Goal: Task Accomplishment & Management: Manage account settings

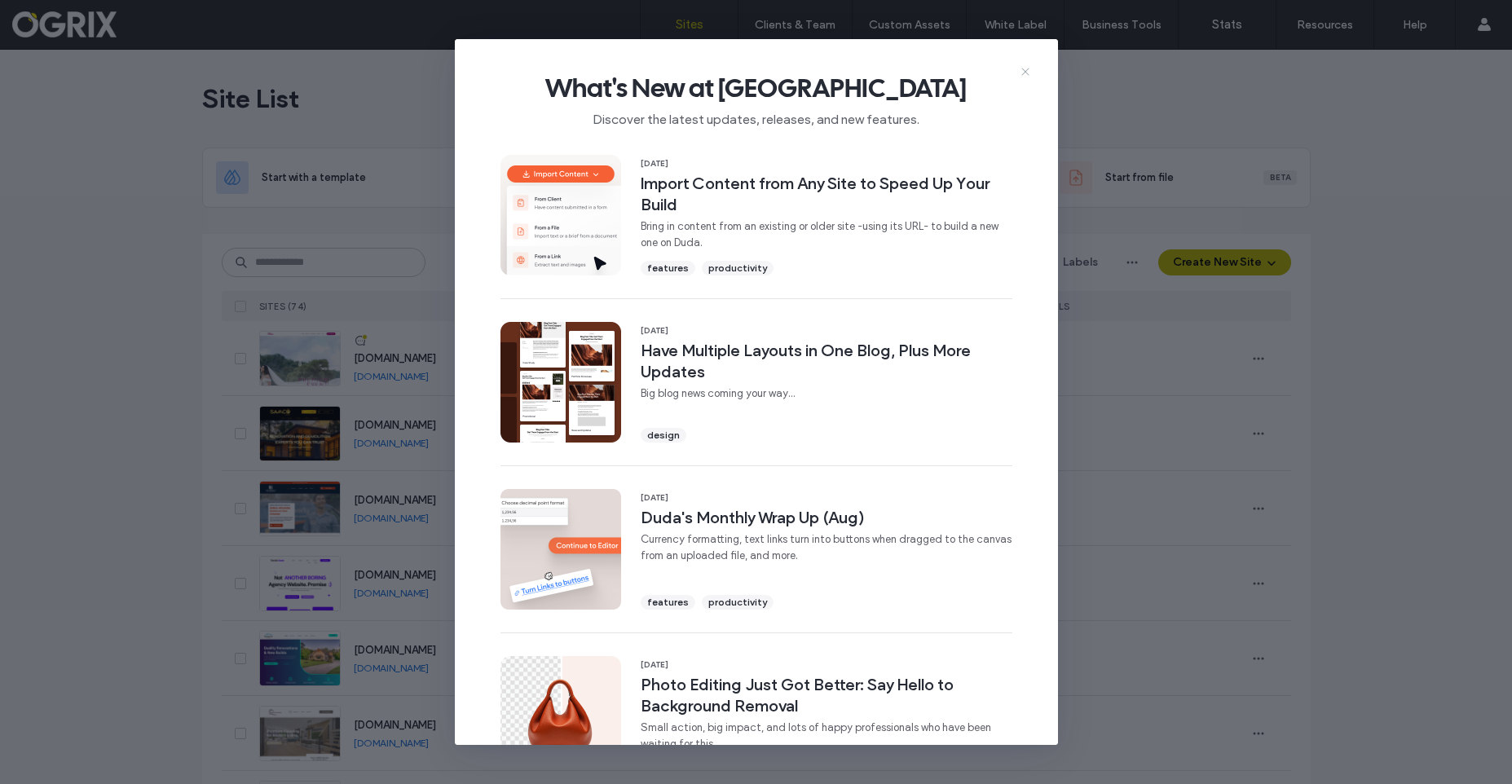
click at [1025, 71] on use at bounding box center [1025, 72] width 7 height 7
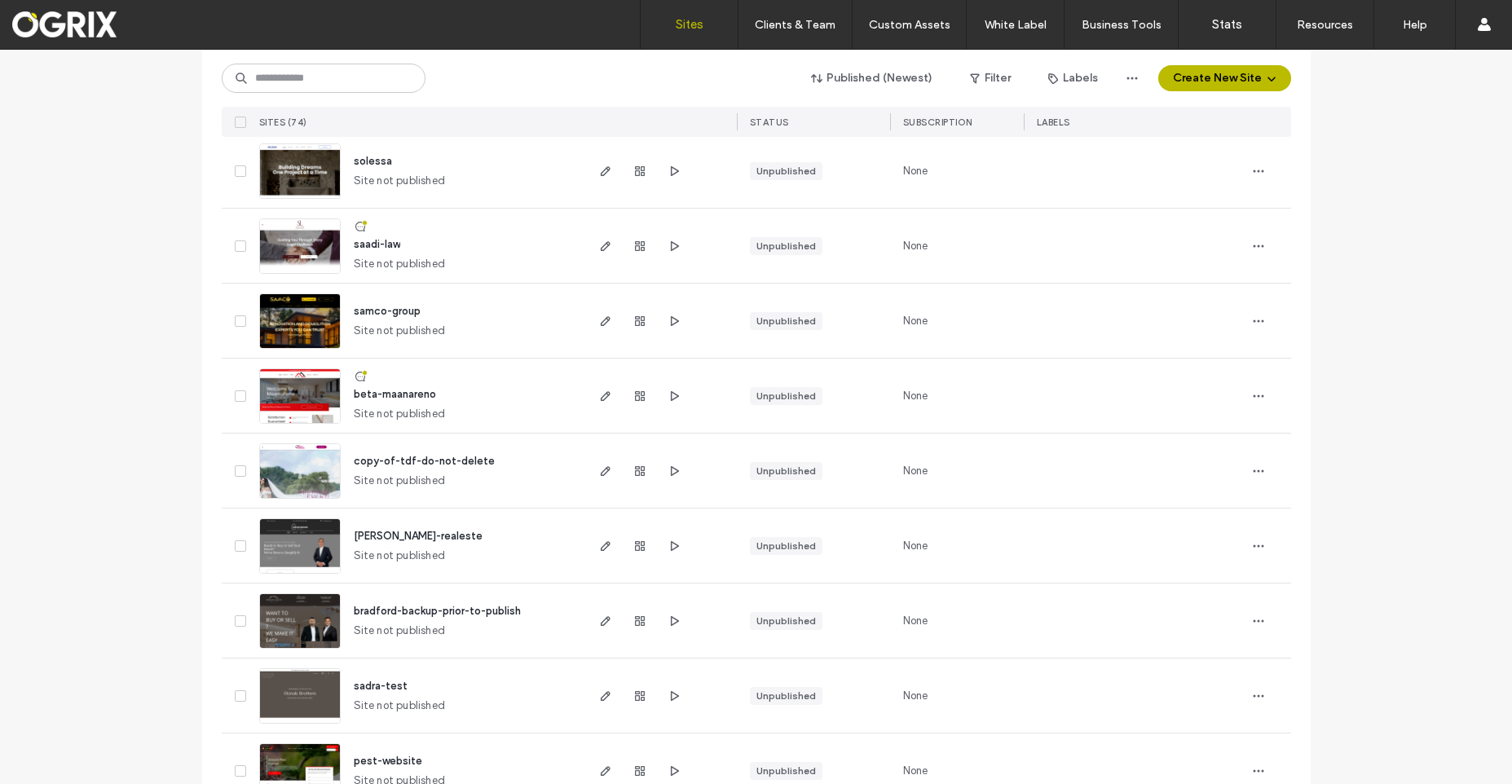
scroll to position [3016, 0]
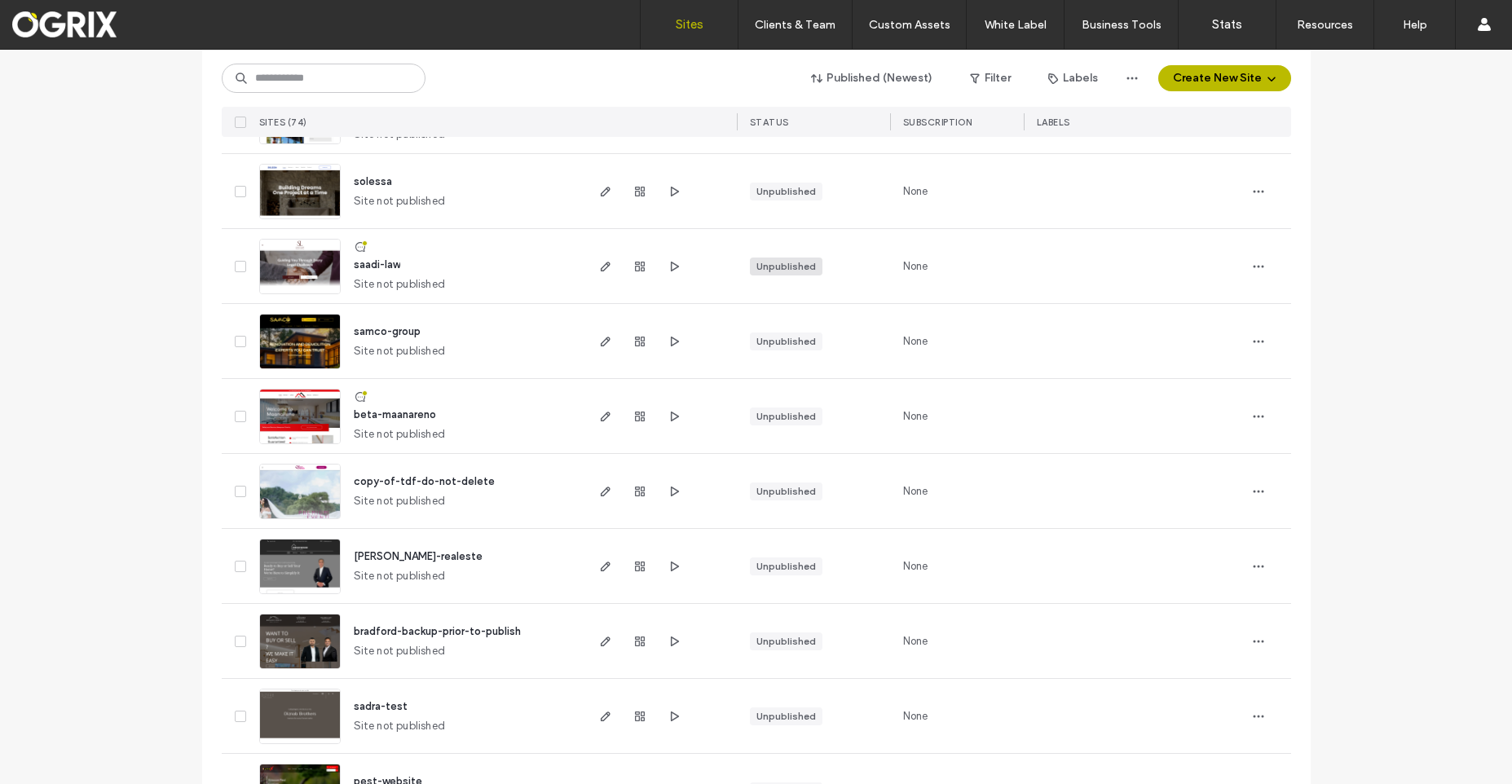
click at [758, 260] on div "Unpublished" at bounding box center [785, 266] width 59 height 15
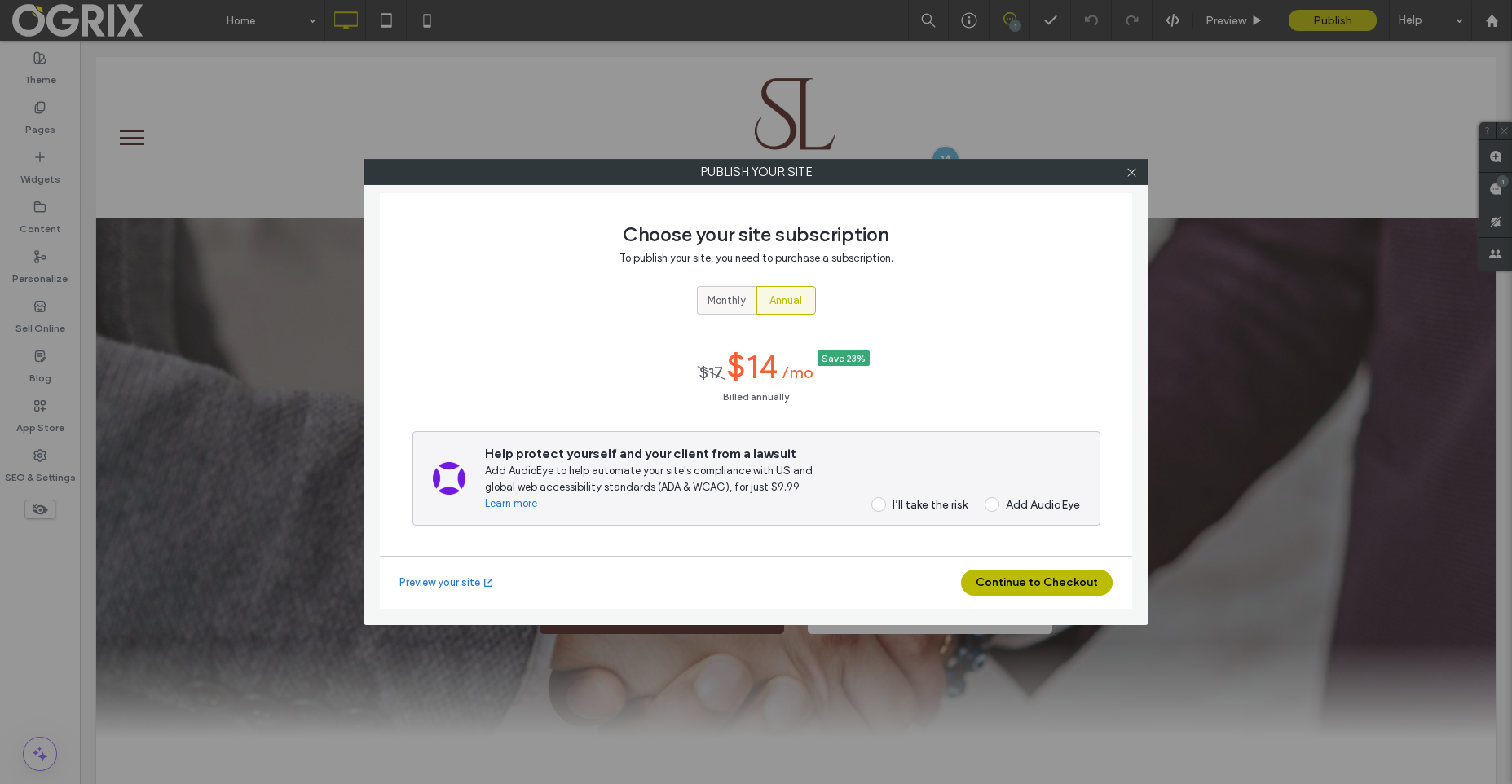
click at [750, 301] on label "Monthly" at bounding box center [726, 301] width 59 height 28
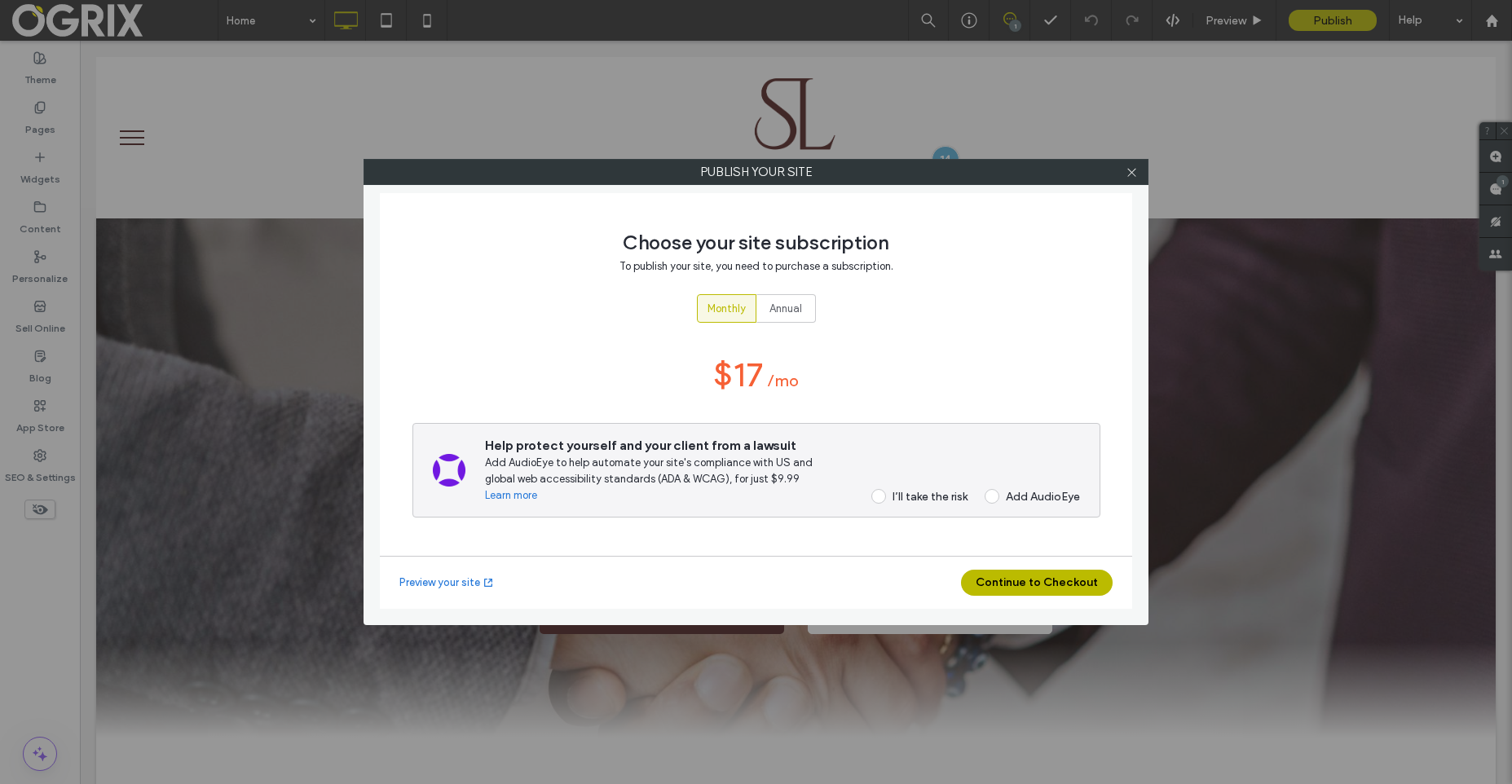
click at [771, 290] on div "Choose your site subscription To publish your site, you need to purchase a subs…" at bounding box center [756, 384] width 688 height 342
click at [772, 301] on span "Annual" at bounding box center [785, 308] width 33 height 16
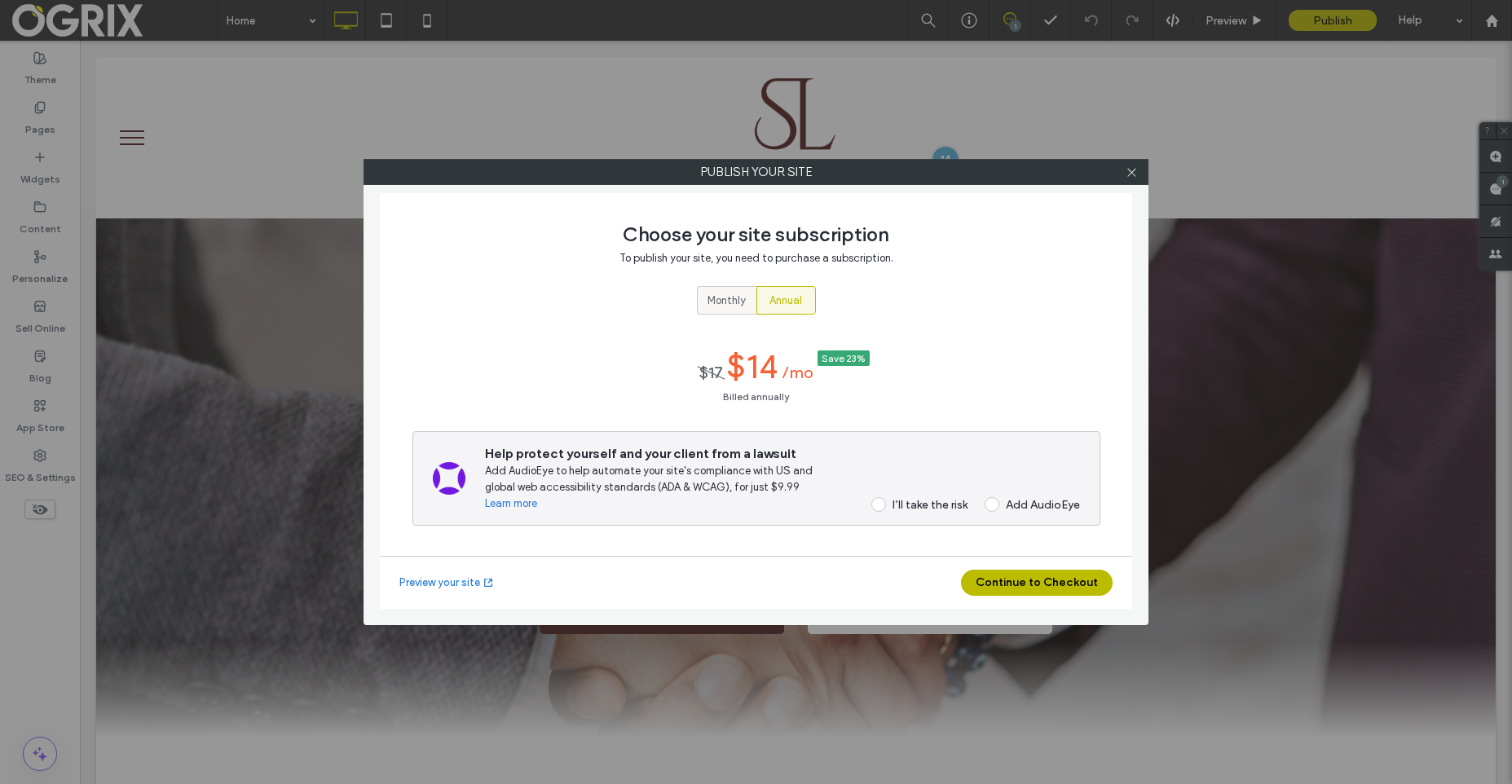
click at [752, 304] on label "Monthly" at bounding box center [726, 301] width 59 height 28
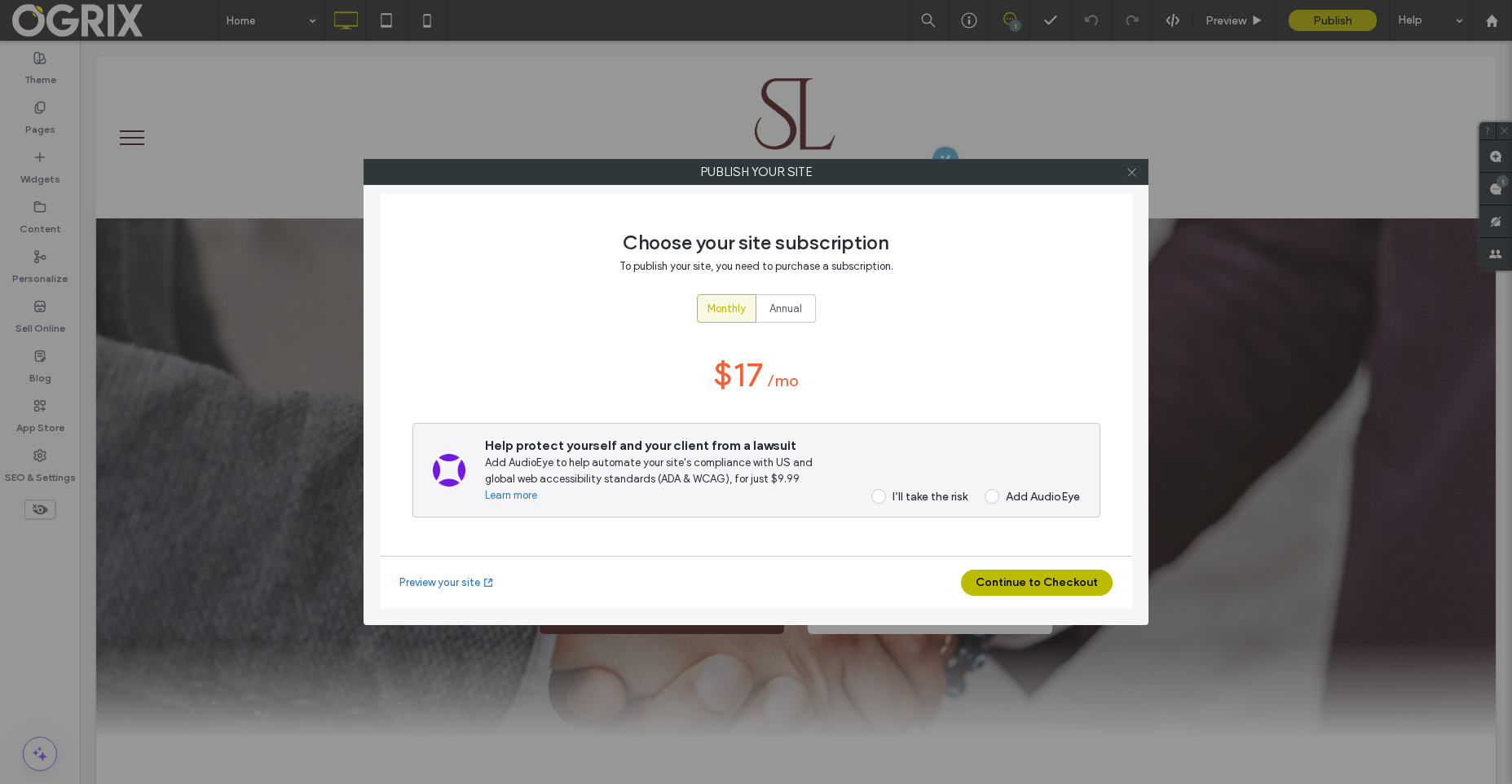
click at [1130, 166] on icon at bounding box center [1132, 172] width 12 height 12
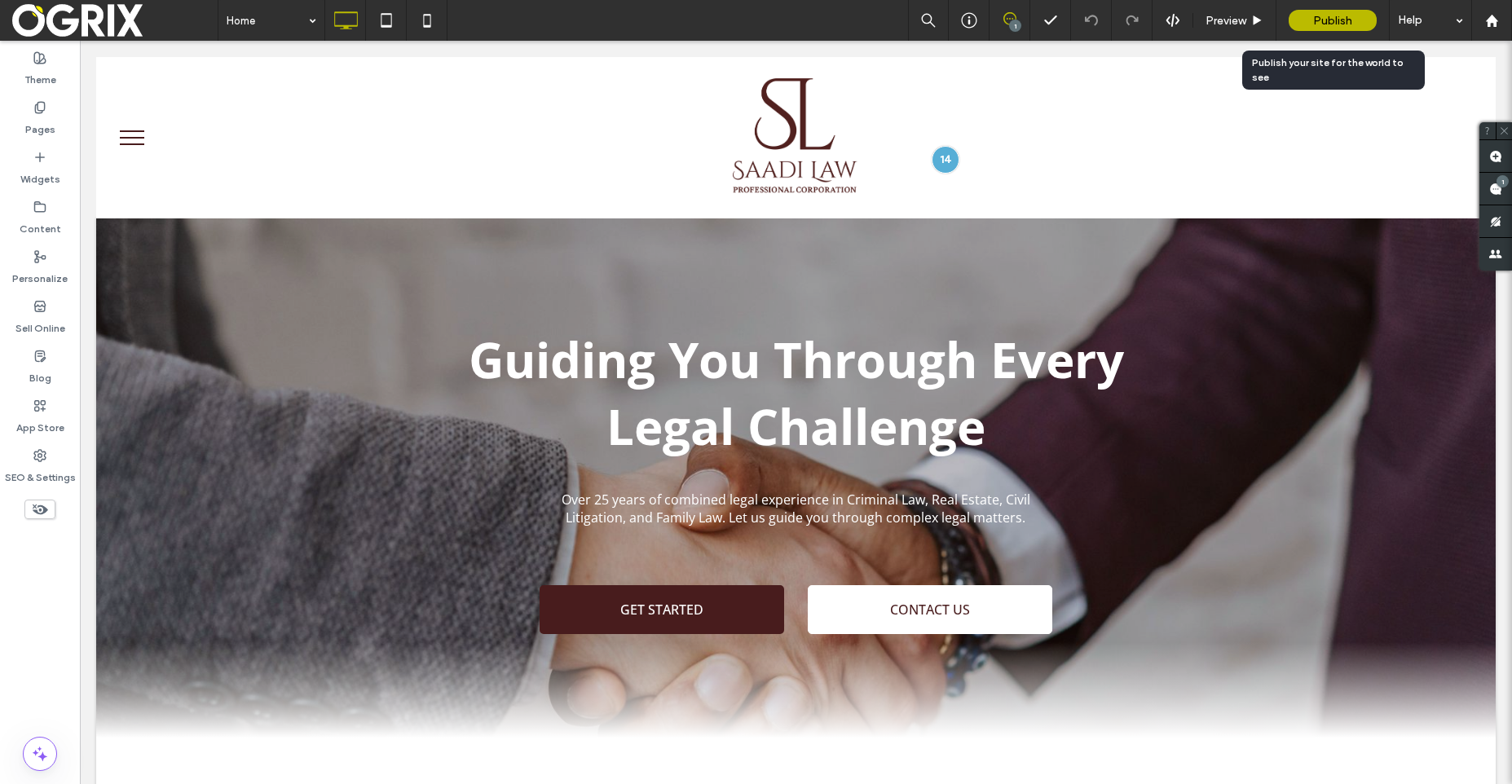
click at [1327, 16] on span "Publish" at bounding box center [1333, 21] width 39 height 14
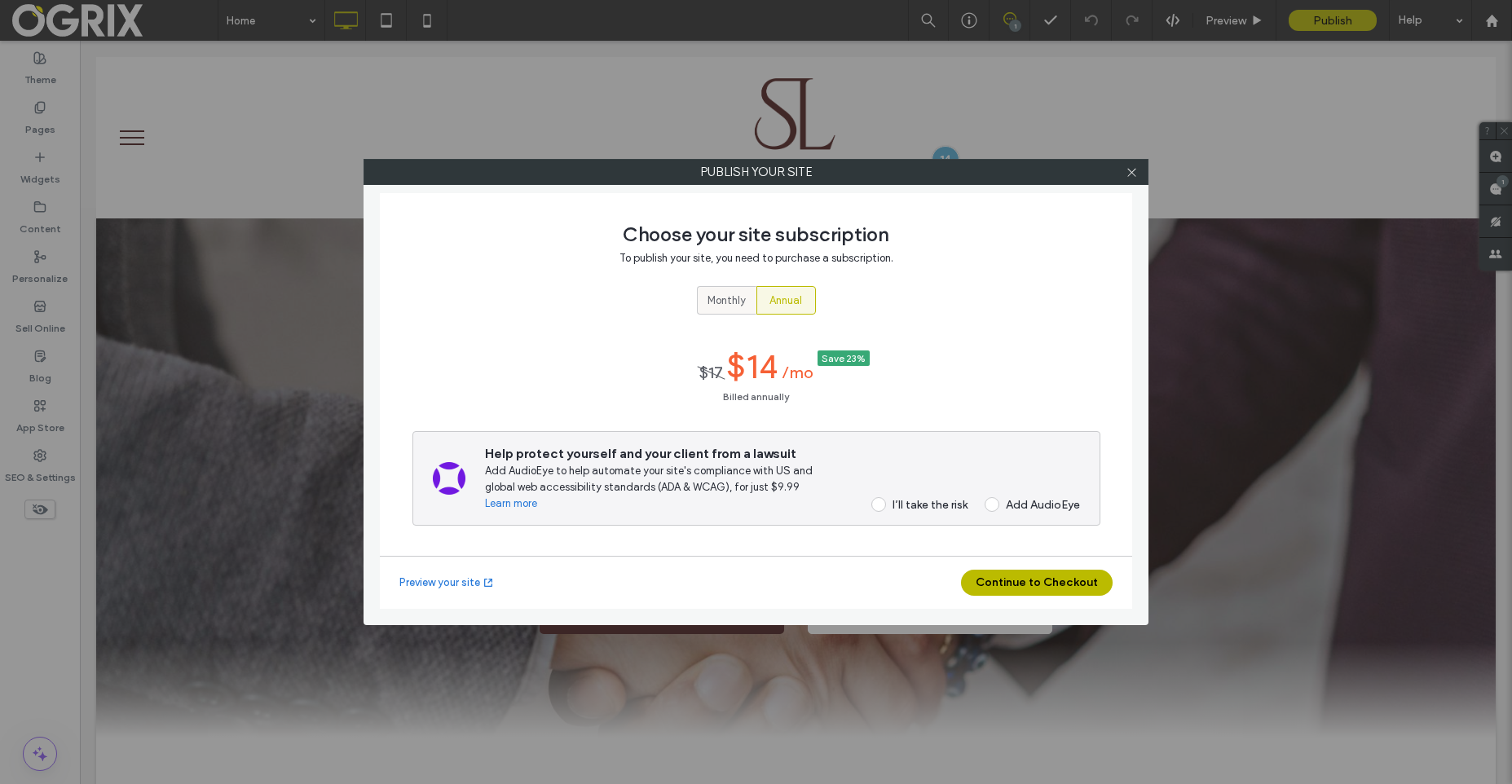
click at [749, 300] on label "Monthly" at bounding box center [726, 301] width 59 height 28
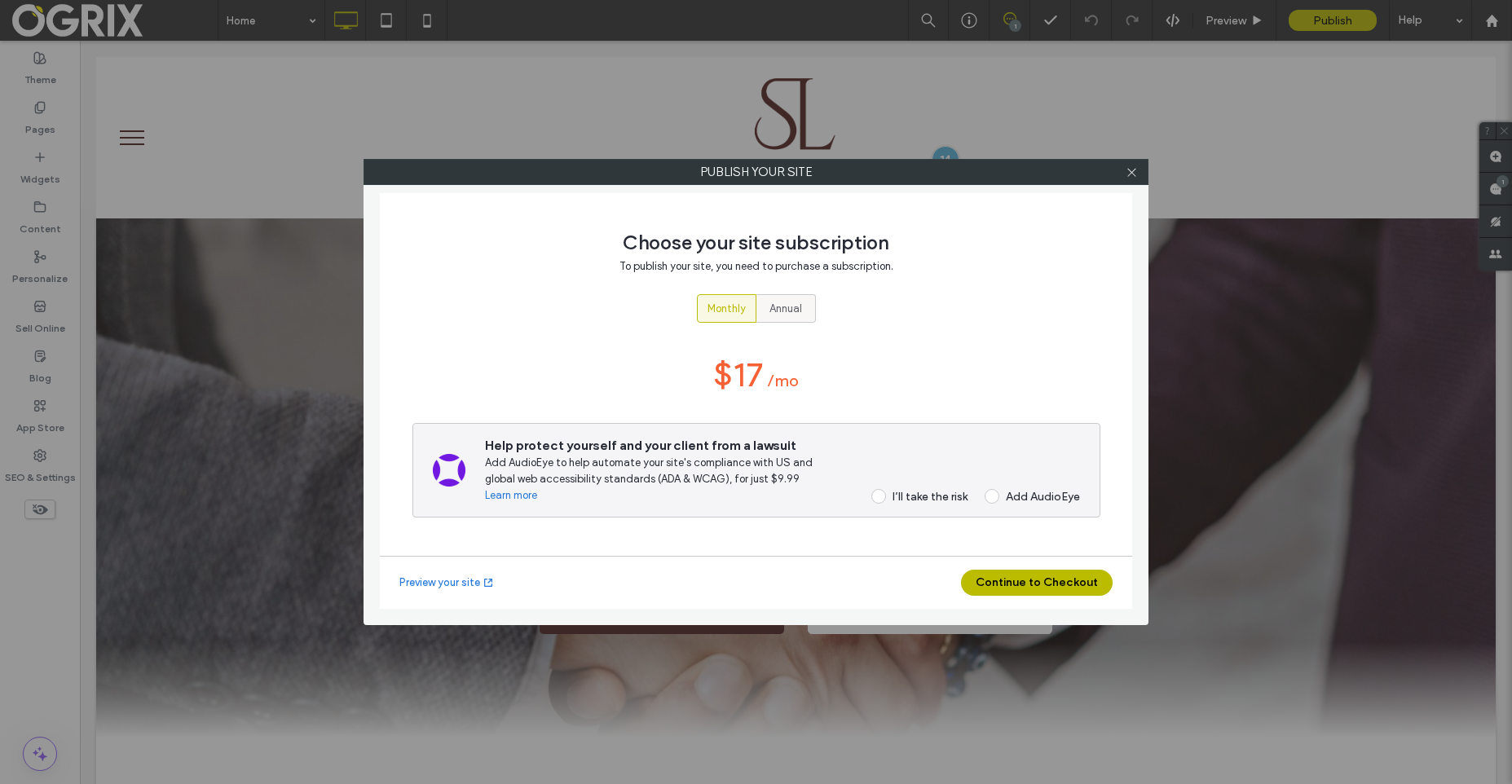
click at [770, 297] on div "Annual" at bounding box center [785, 308] width 38 height 27
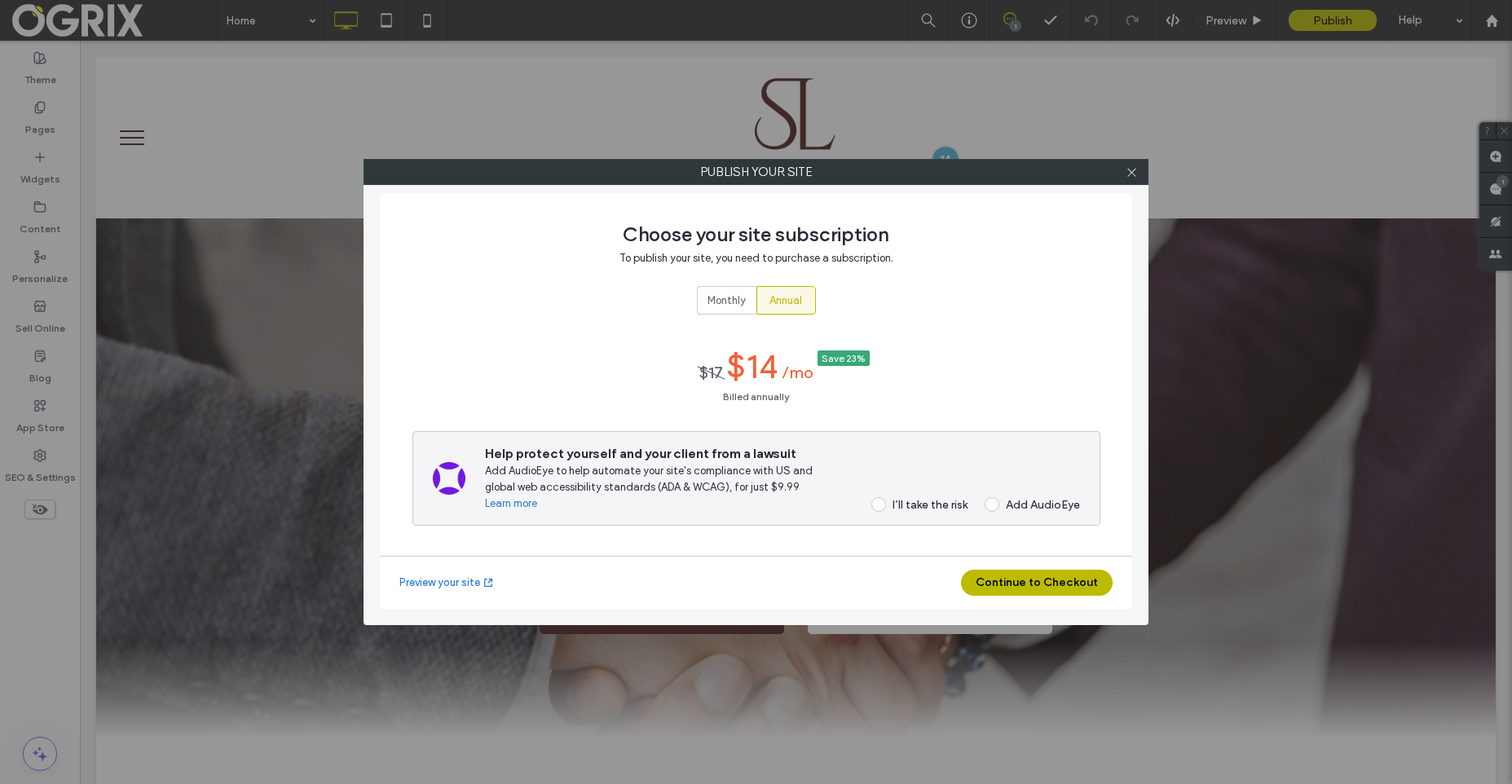
click at [1139, 172] on div at bounding box center [1132, 172] width 25 height 25
click at [1135, 171] on icon at bounding box center [1132, 172] width 12 height 12
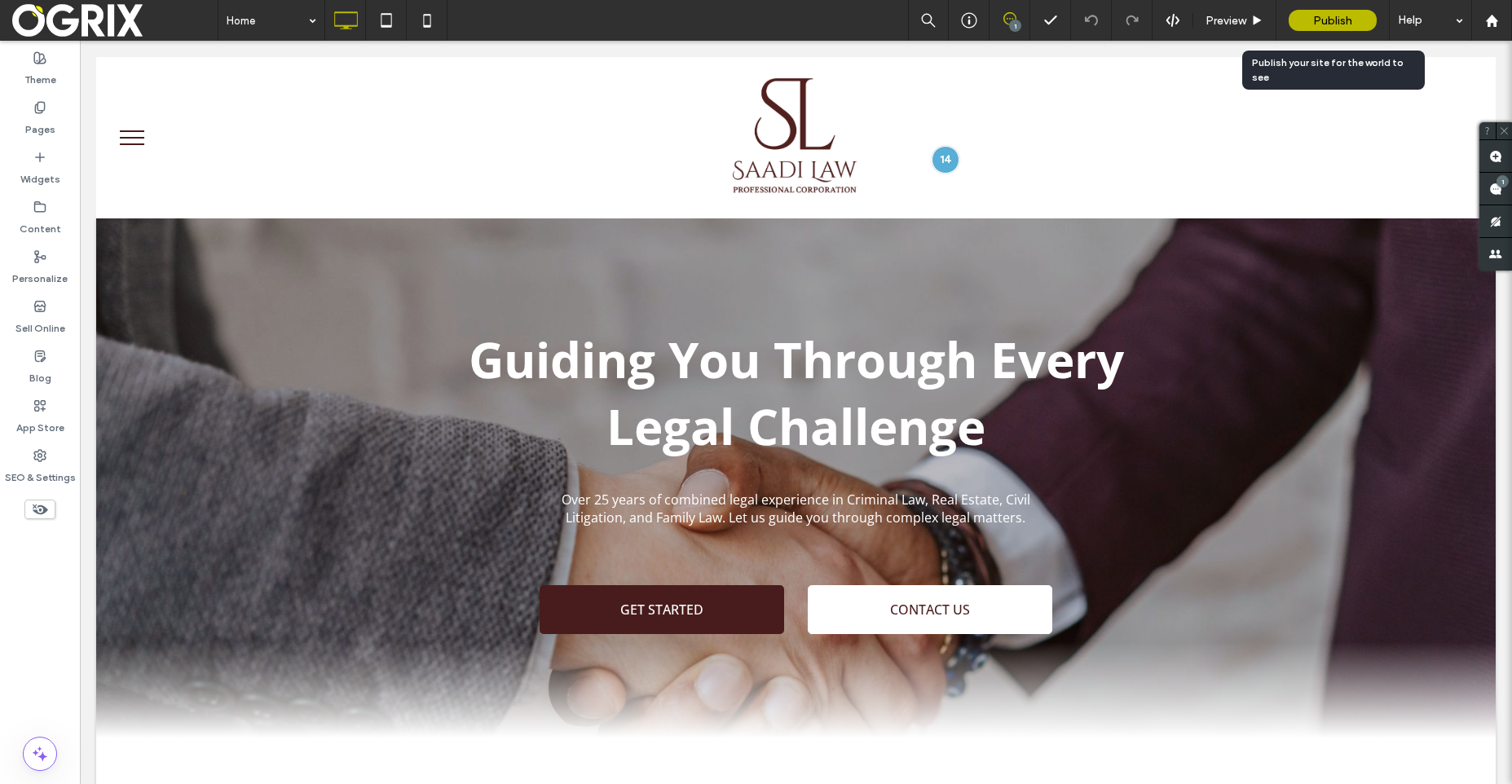
click at [1339, 19] on span "Publish" at bounding box center [1333, 21] width 39 height 14
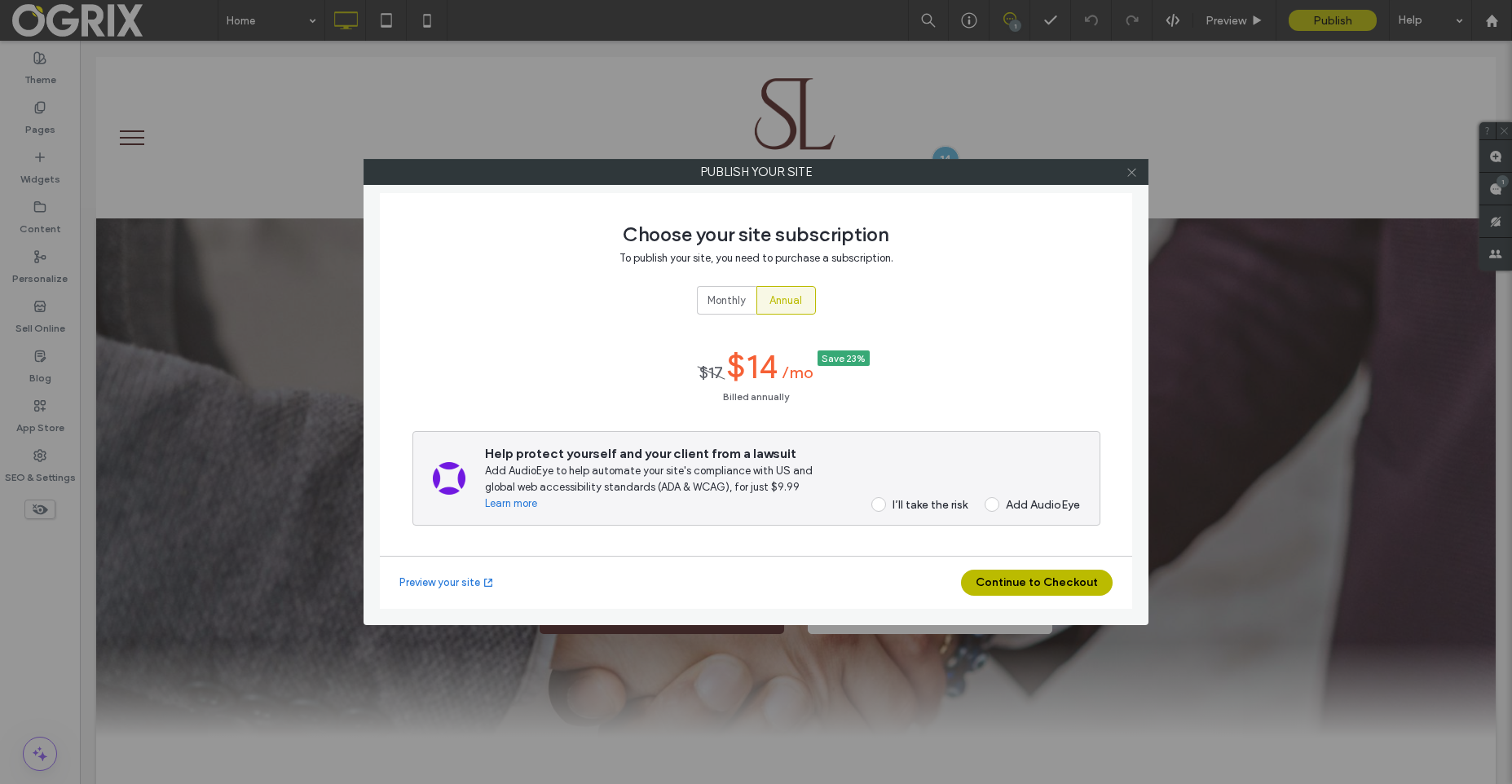
click at [1126, 170] on icon at bounding box center [1132, 172] width 12 height 12
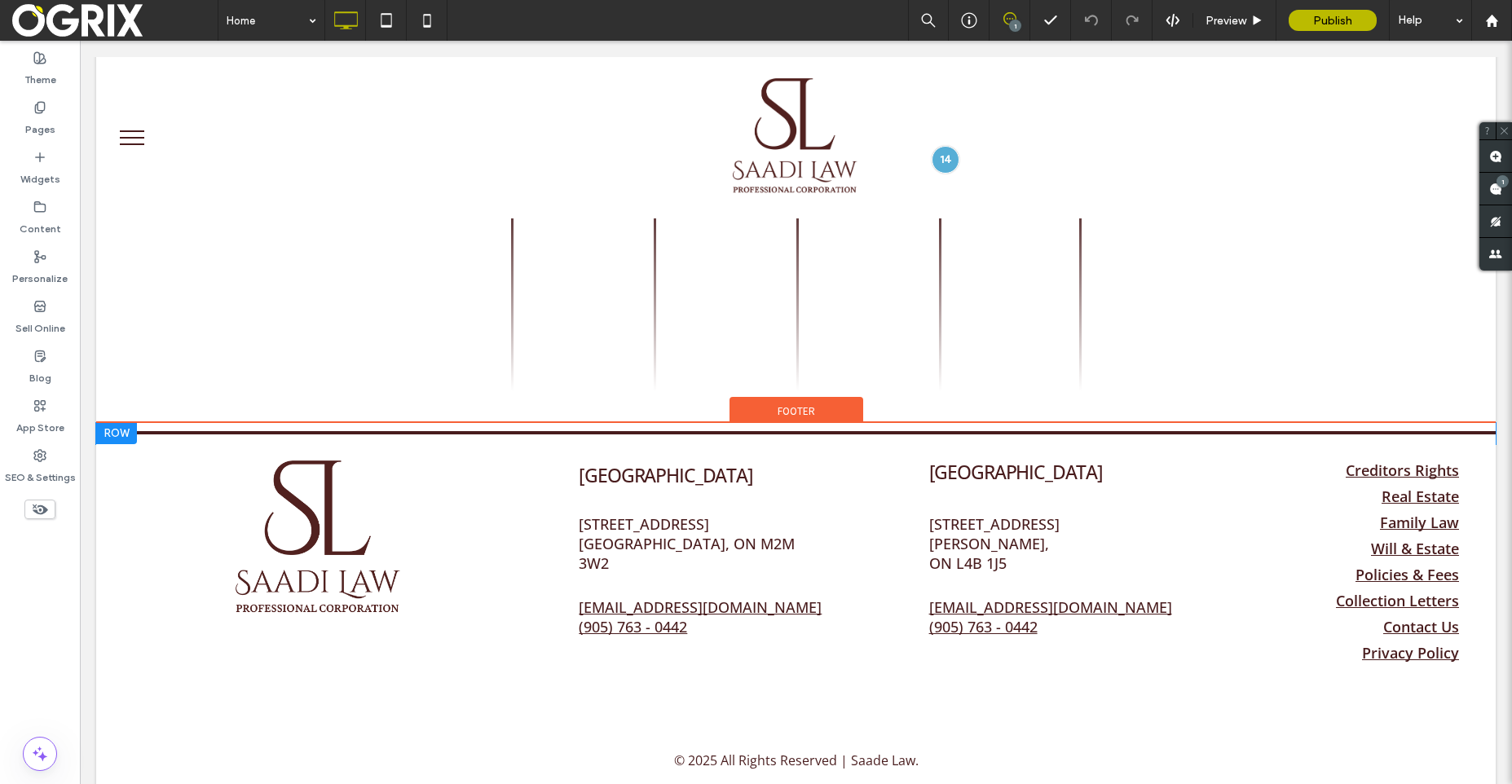
scroll to position [980, 0]
